Goal: Find specific page/section: Find specific page/section

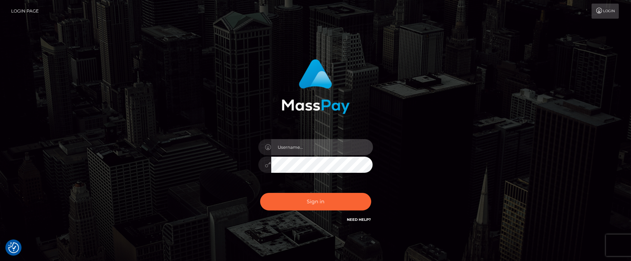
click at [297, 149] on input "text" at bounding box center [322, 147] width 102 height 16
type input "Janet.ACE"
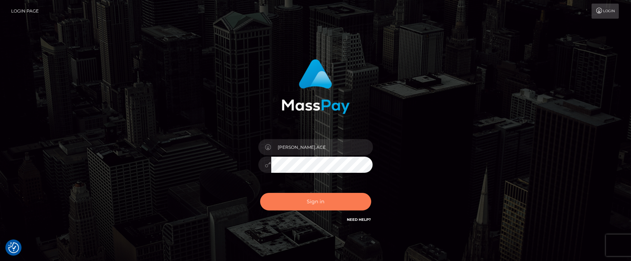
click at [292, 197] on button "Sign in" at bounding box center [315, 202] width 111 height 18
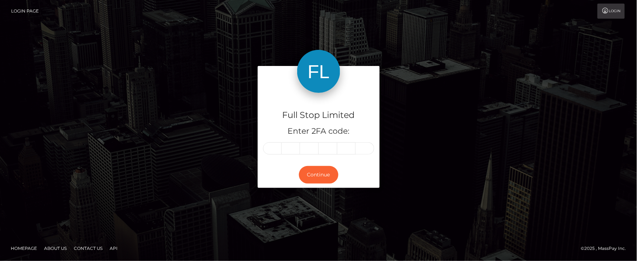
click at [270, 149] on input "text" at bounding box center [272, 148] width 19 height 12
type input "2"
type input "1"
type input "5"
type input "0"
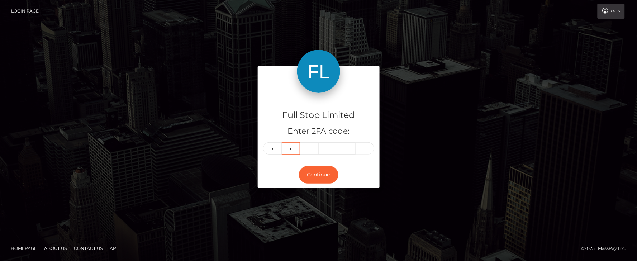
type input "5"
type input "1"
type input "0"
type input "5"
type input "7"
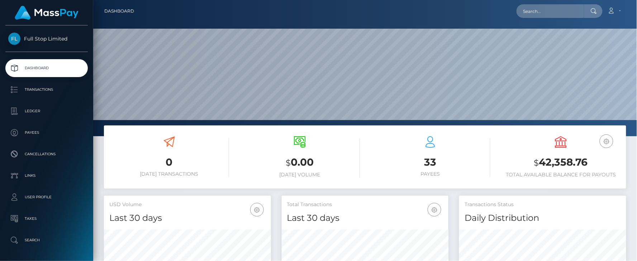
scroll to position [127, 167]
click at [534, 9] on input "text" at bounding box center [549, 11] width 67 height 14
paste input "29957306"
click at [537, 21] on div "Loading... Loading..." at bounding box center [544, 22] width 57 height 6
click at [543, 10] on input "29957306" at bounding box center [549, 11] width 67 height 14
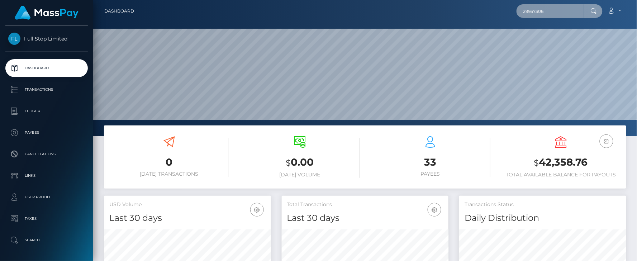
drag, startPoint x: 543, startPoint y: 10, endPoint x: 485, endPoint y: 1, distance: 59.1
click at [485, 1] on nav "Dashboard 29957306 Loading... Loading... Account Logout" at bounding box center [364, 11] width 543 height 22
paste input "7125815"
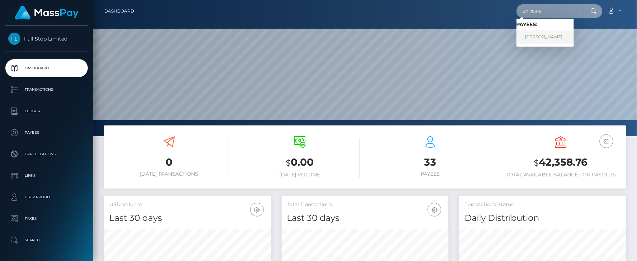
type input "27125815"
click at [533, 35] on link "Zebadiah Jaffe" at bounding box center [544, 36] width 57 height 13
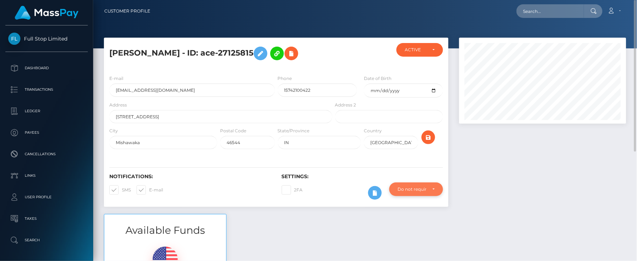
click at [434, 187] on div "Do not require" at bounding box center [415, 189] width 37 height 6
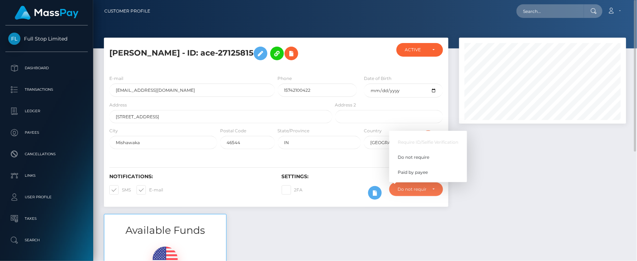
click at [547, 192] on div at bounding box center [543, 126] width 178 height 176
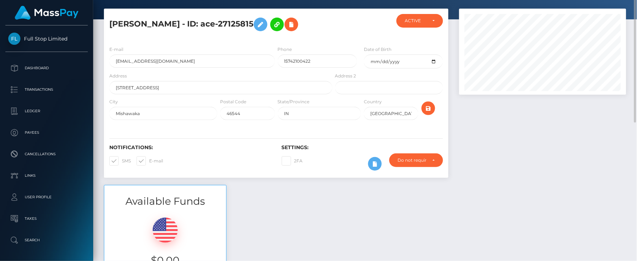
scroll to position [0, 0]
